Goal: Navigation & Orientation: Find specific page/section

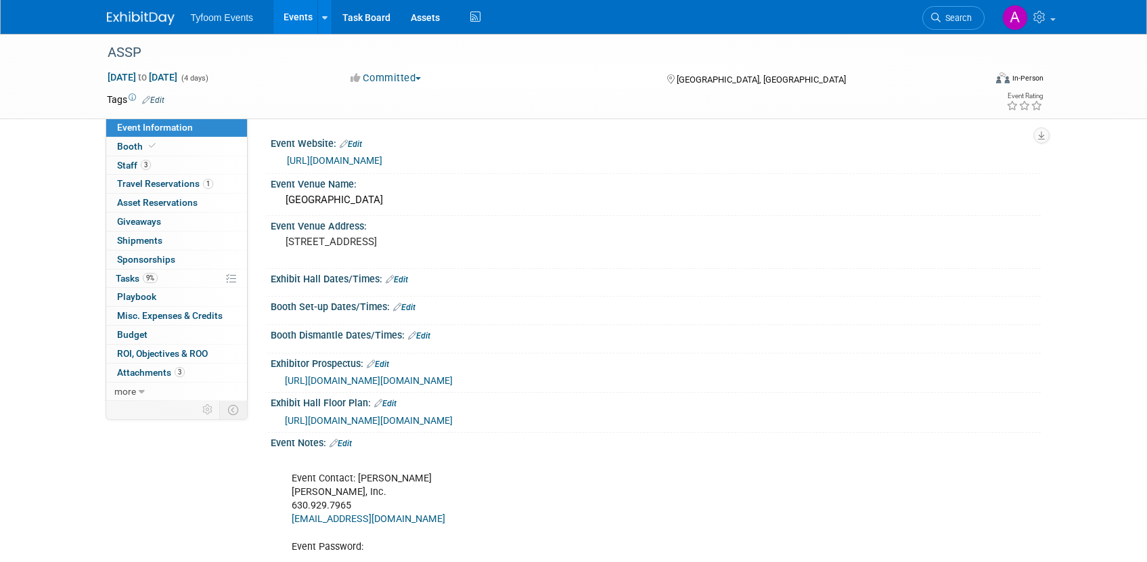
drag, startPoint x: 288, startPoint y: 14, endPoint x: 284, endPoint y: 38, distance: 24.2
click at [288, 15] on link "Events" at bounding box center [297, 17] width 49 height 34
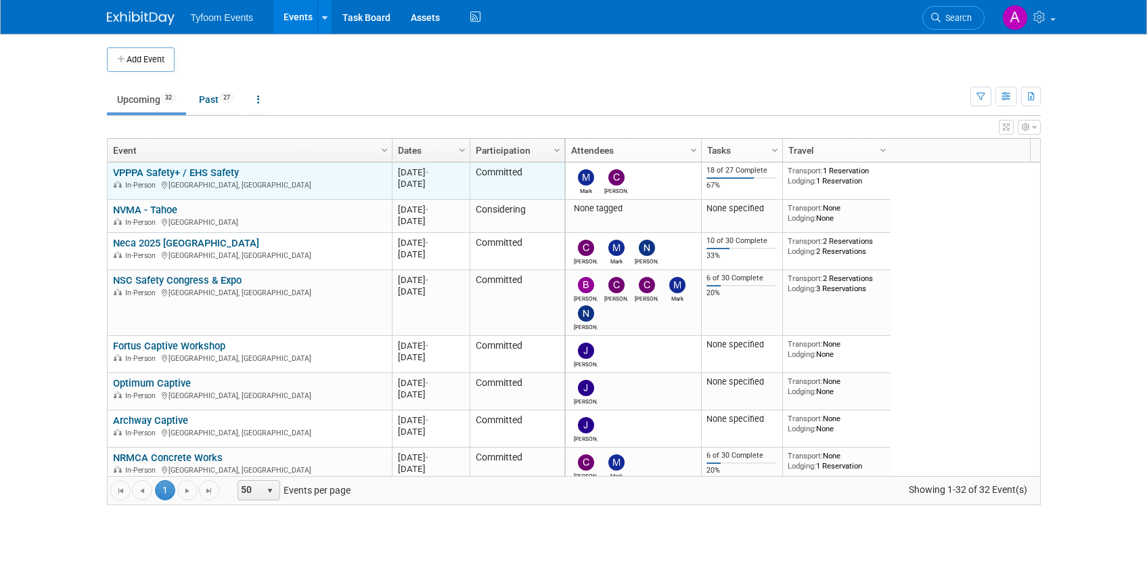
click at [176, 173] on link "VPPPA Safety+ / EHS Safety" at bounding box center [176, 173] width 126 height 12
